Goal: Navigation & Orientation: Find specific page/section

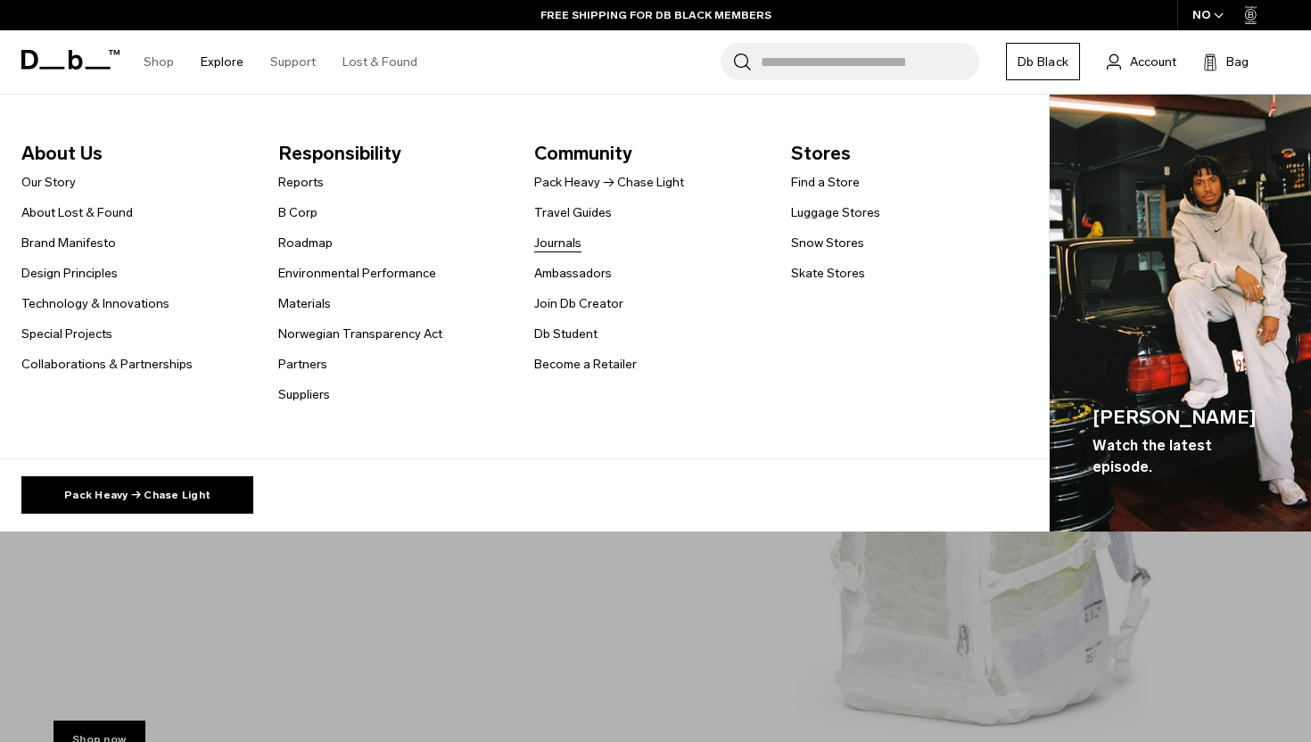
click at [560, 242] on link "Journals" at bounding box center [557, 243] width 47 height 19
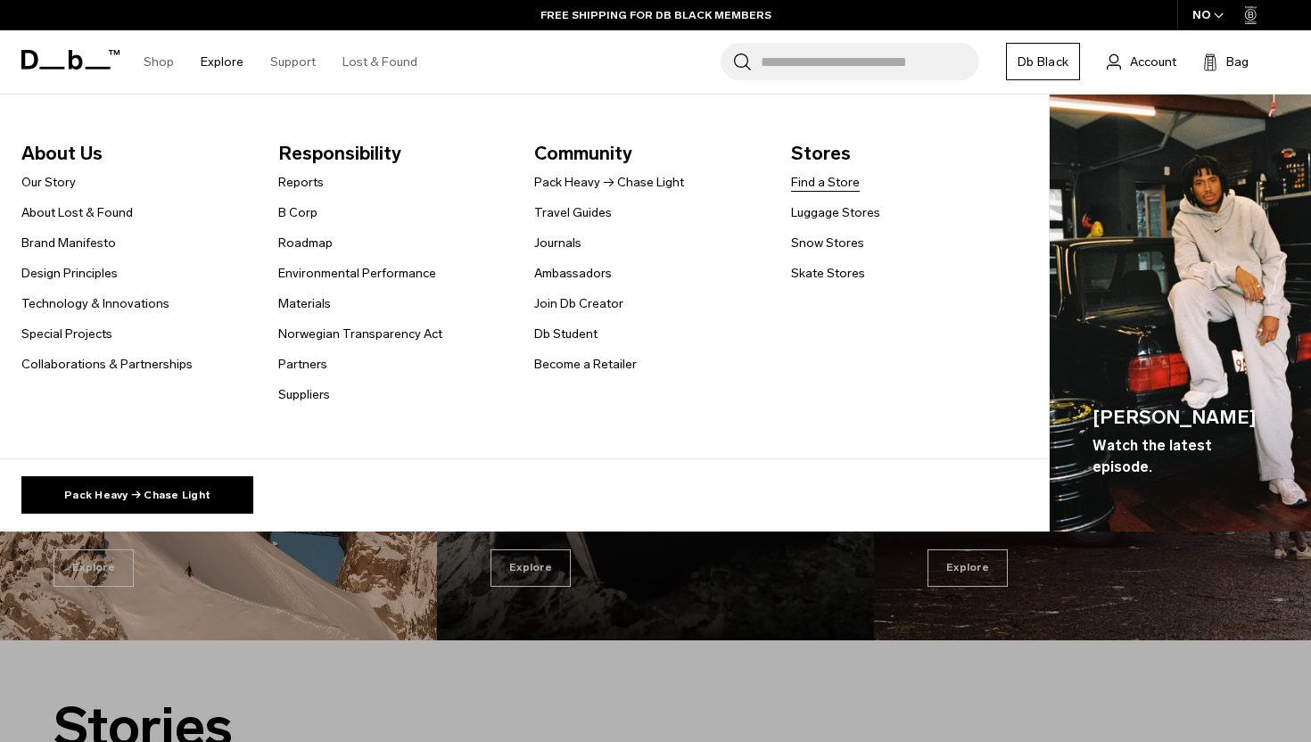
click at [807, 180] on link "Find a Store" at bounding box center [825, 182] width 69 height 19
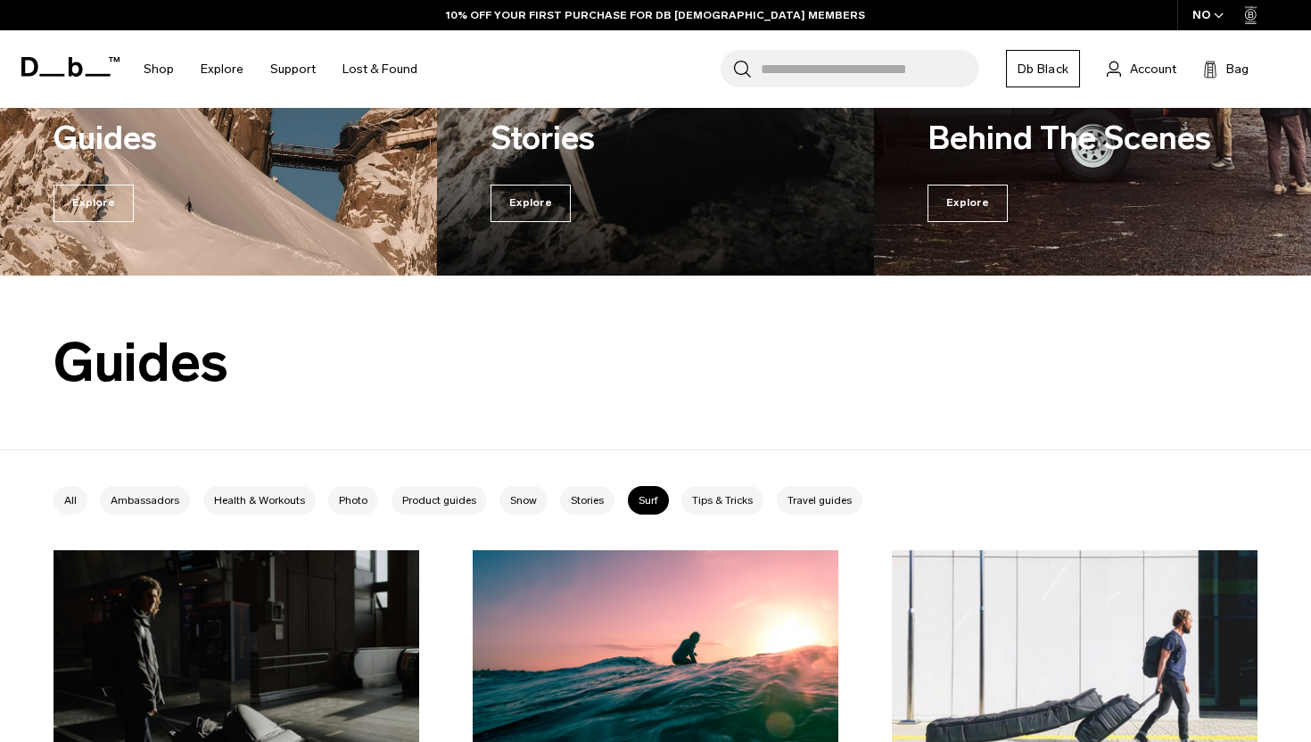
scroll to position [562, 0]
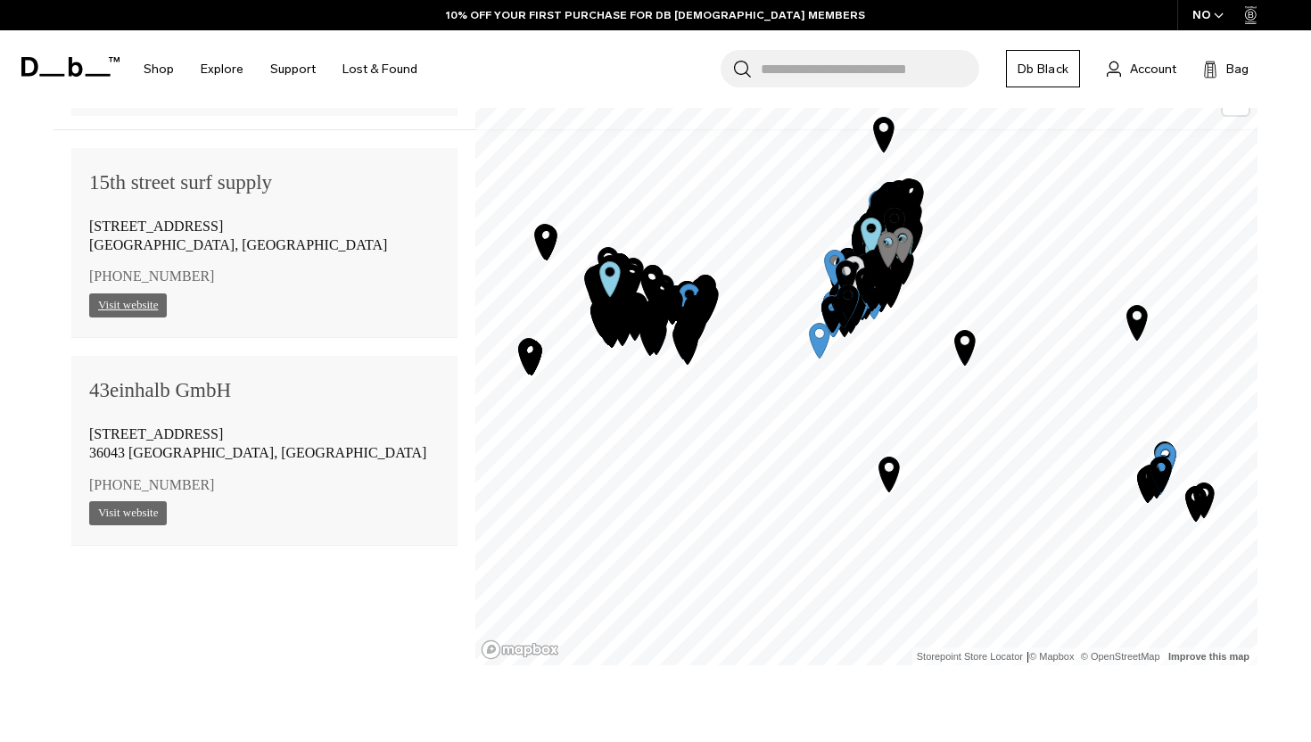
click at [129, 300] on link "Visit website" at bounding box center [128, 305] width 78 height 24
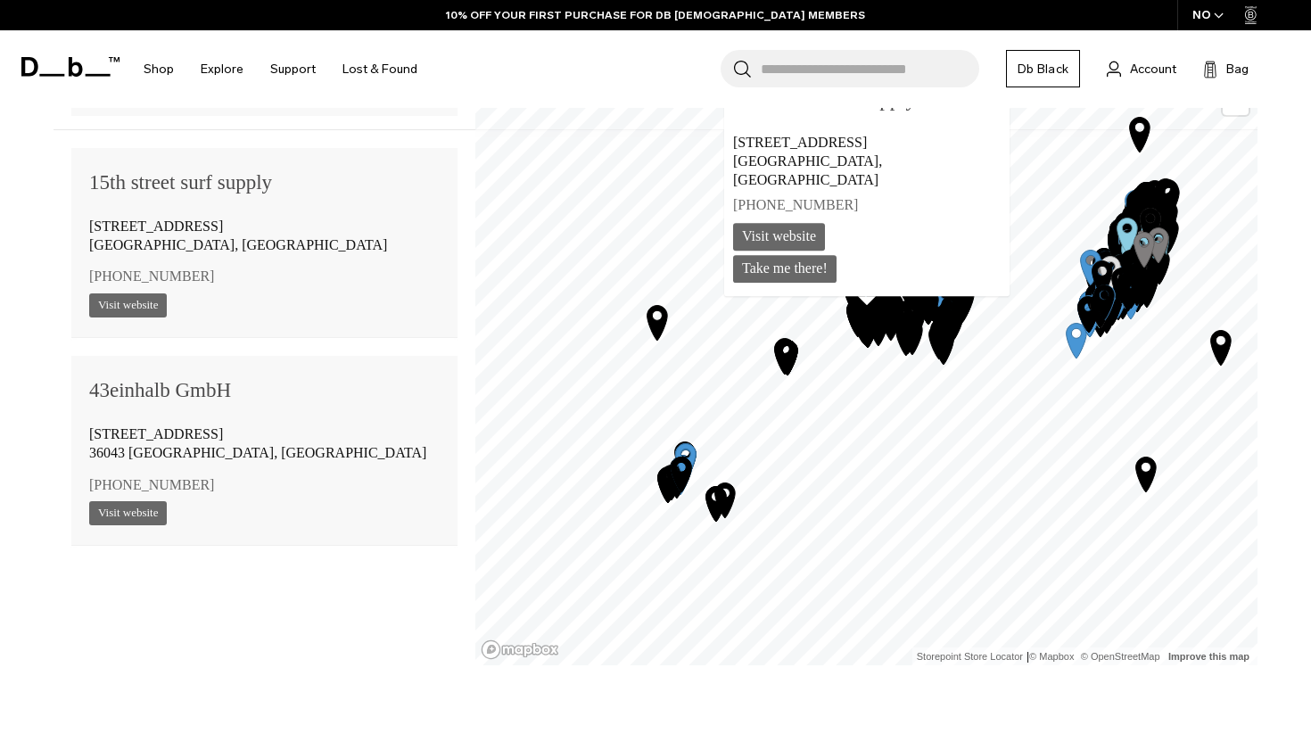
click at [241, 710] on div "25 mi 5 10 25 50 100 Filter by Category Photo Skate Snow Luggage Surf 15th stre…" at bounding box center [655, 350] width 1311 height 860
click at [391, 671] on div "25 mi 5 10 25 50 100 Filter by Category Photo Skate Snow Luggage Surf 15th stre…" at bounding box center [655, 350] width 1311 height 860
click at [320, 269] on div "(949) 751-7867" at bounding box center [264, 276] width 350 height 29
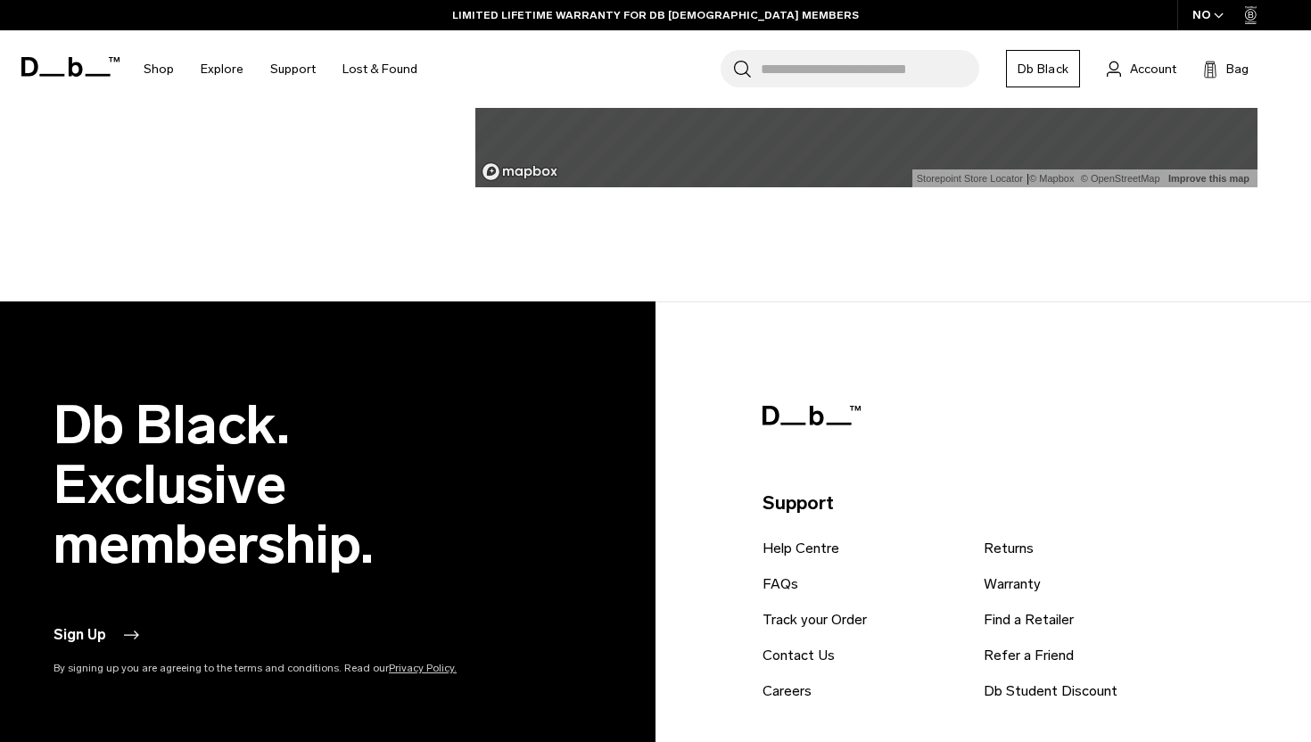
scroll to position [2126, 0]
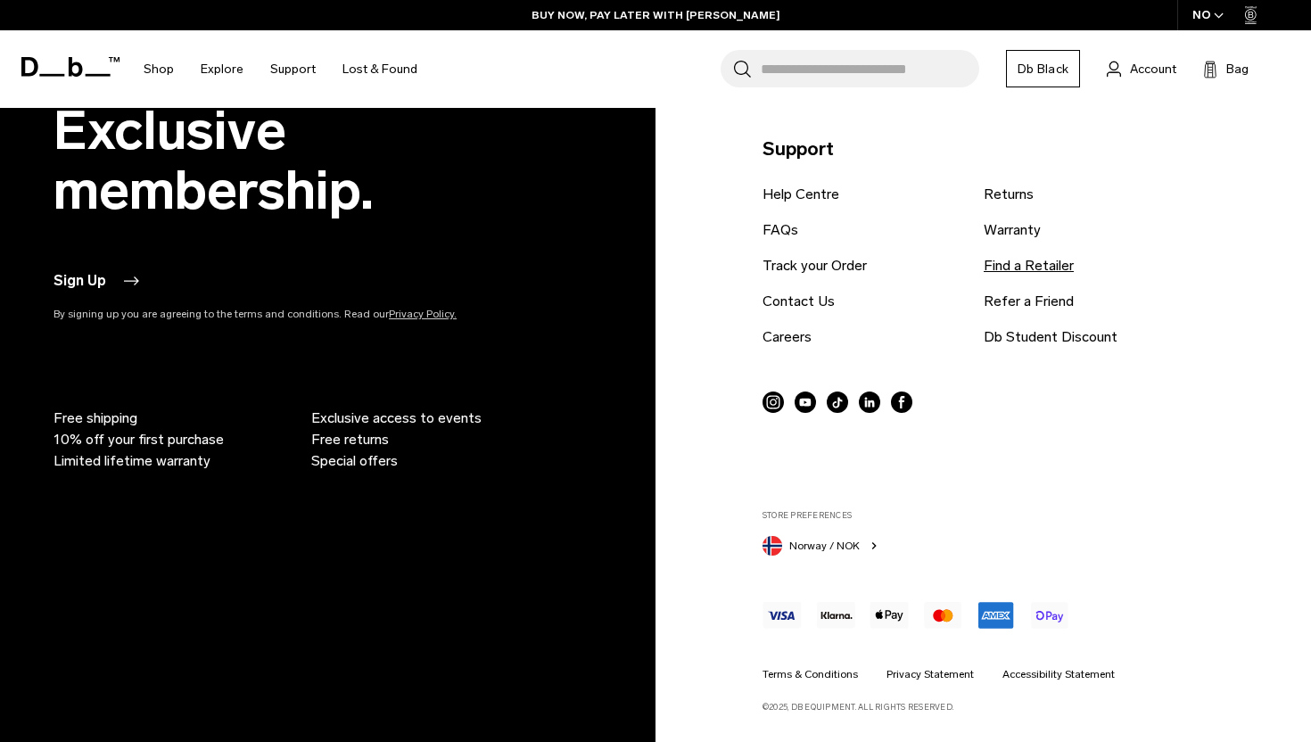
click at [1005, 264] on link "Find a Retailer" at bounding box center [1028, 265] width 90 height 21
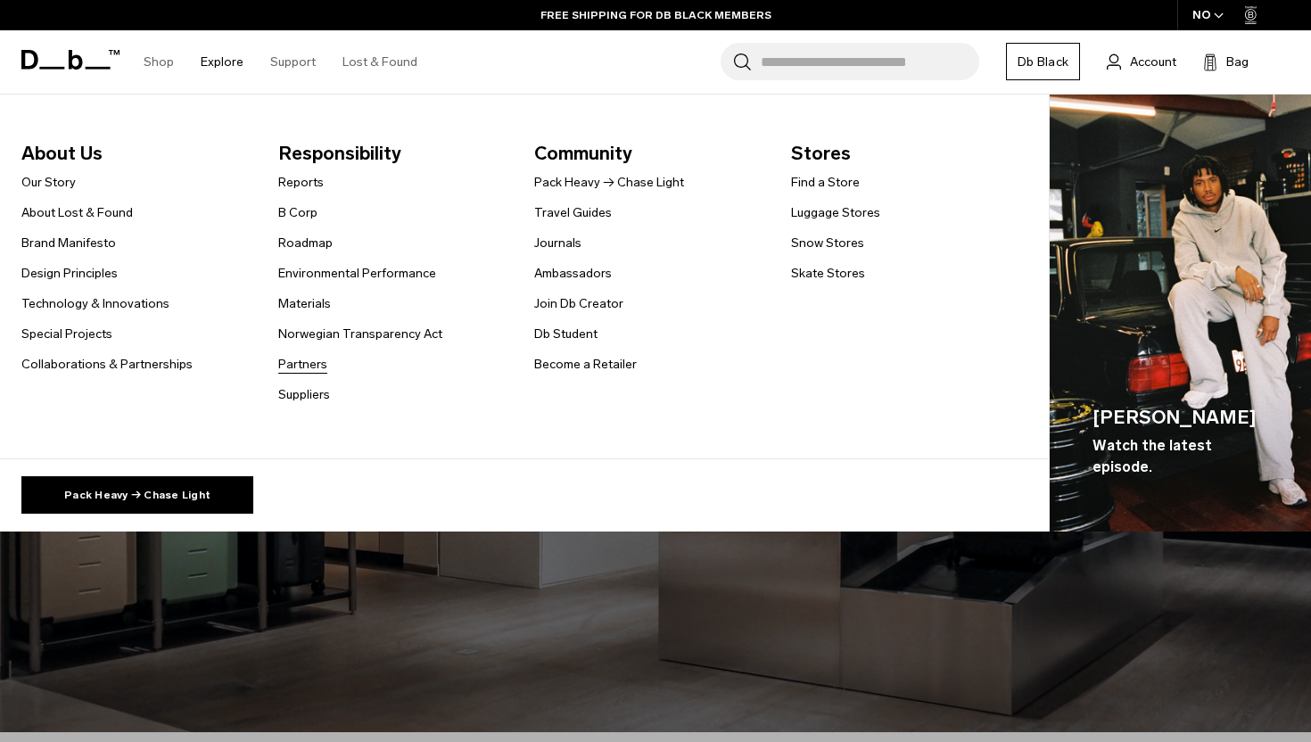
click at [308, 360] on link "Partners" at bounding box center [302, 364] width 49 height 19
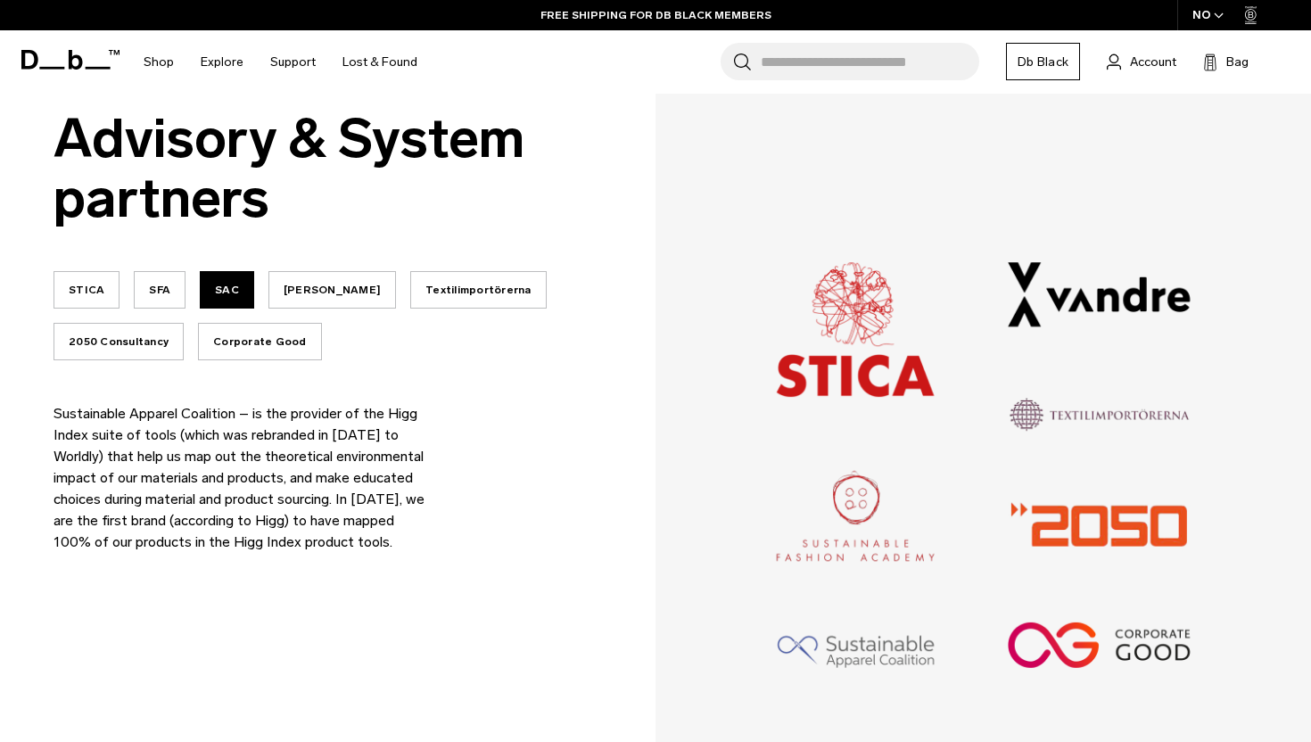
scroll to position [422, 0]
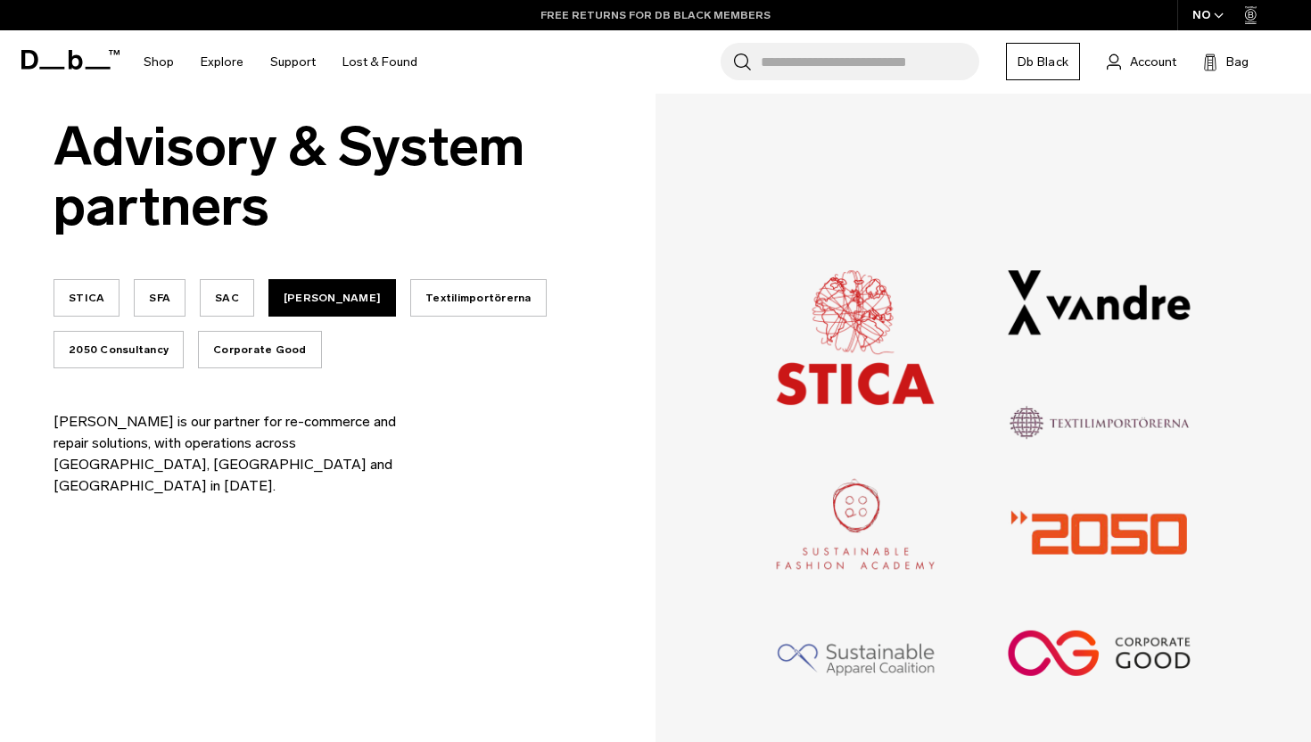
click at [617, 17] on link "FREE RETURNS FOR DB BLACK MEMBERS" at bounding box center [655, 15] width 230 height 16
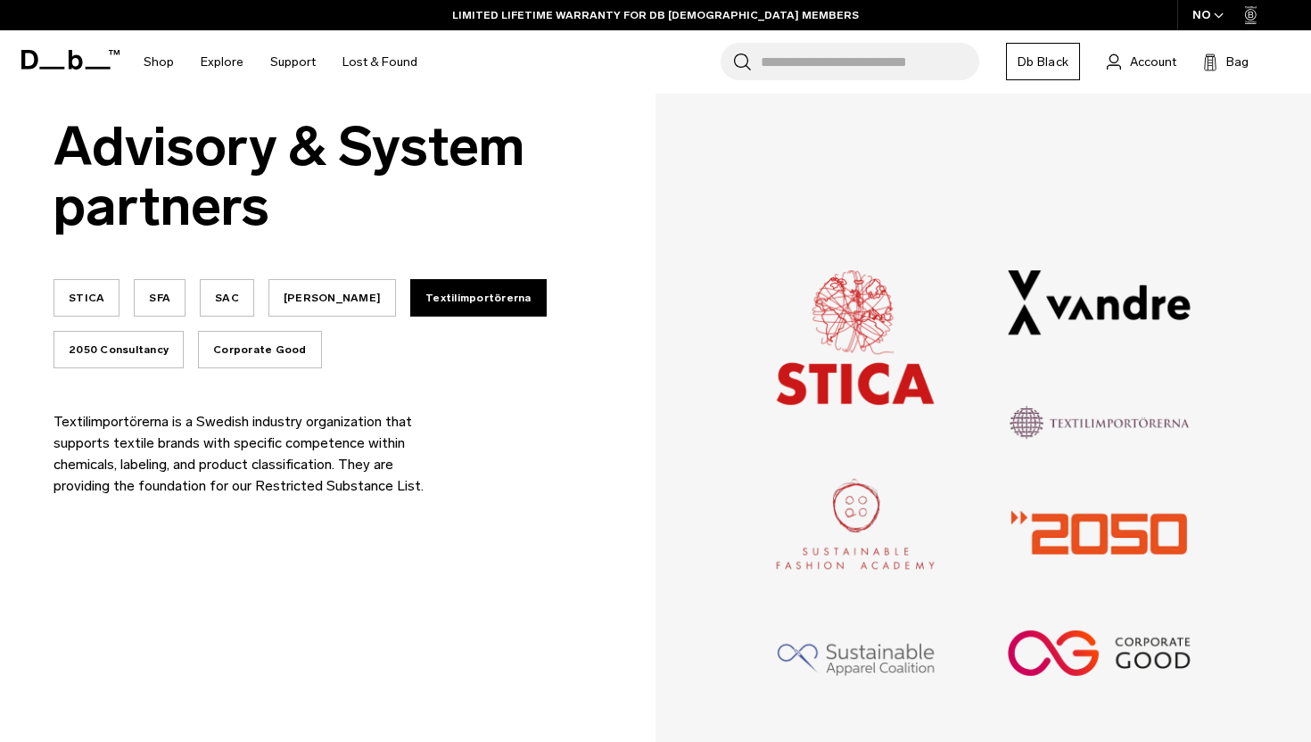
click at [62, 62] on icon at bounding box center [70, 60] width 98 height 20
